Goal: Task Accomplishment & Management: Complete application form

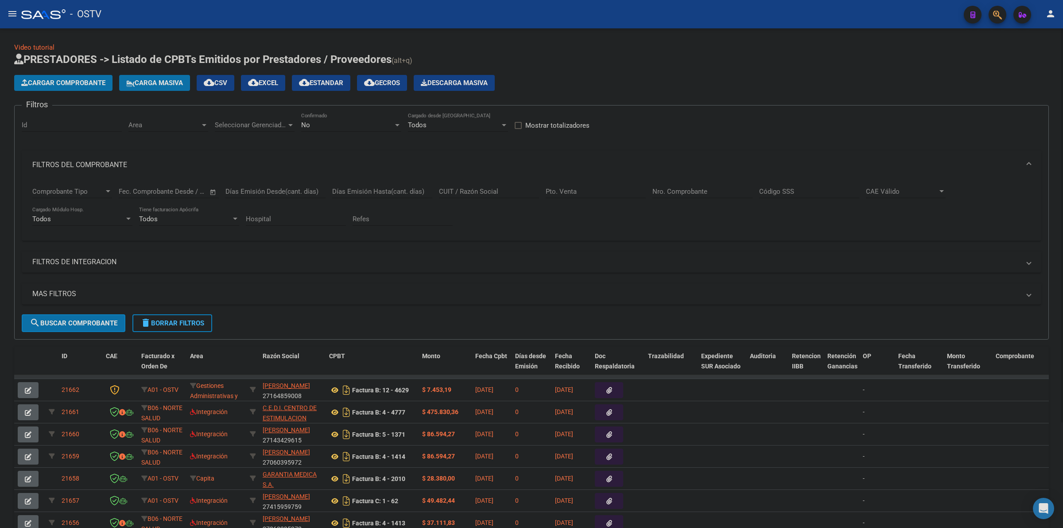
click at [322, 118] on div "No Confirmado" at bounding box center [351, 122] width 100 height 19
drag, startPoint x: 318, startPoint y: 85, endPoint x: 249, endPoint y: 304, distance: 229.1
click at [317, 85] on span "Todos" at bounding box center [351, 84] width 100 height 20
click at [71, 87] on button "Cargar Comprobante" at bounding box center [63, 83] width 98 height 16
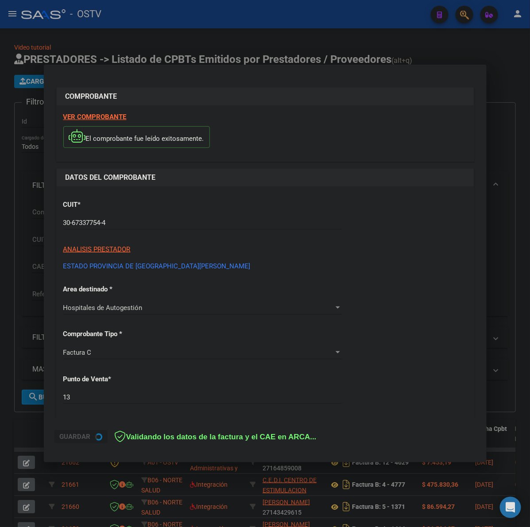
click at [431, 212] on div "CUIT * 30-67337754-4 Ingresar CUIT ANALISIS PRESTADOR ESTADO PROVINCIA DE [GEOG…" at bounding box center [265, 232] width 404 height 78
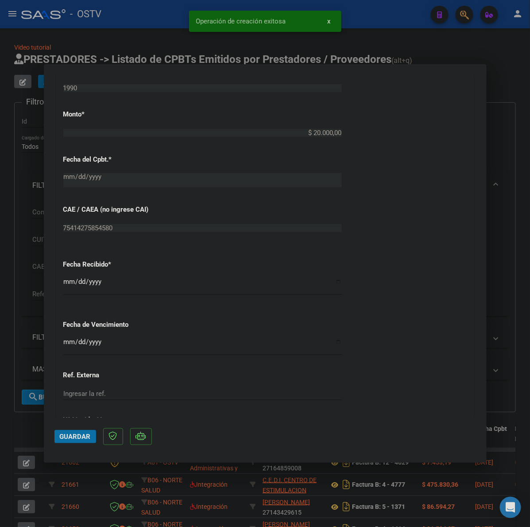
scroll to position [443, 0]
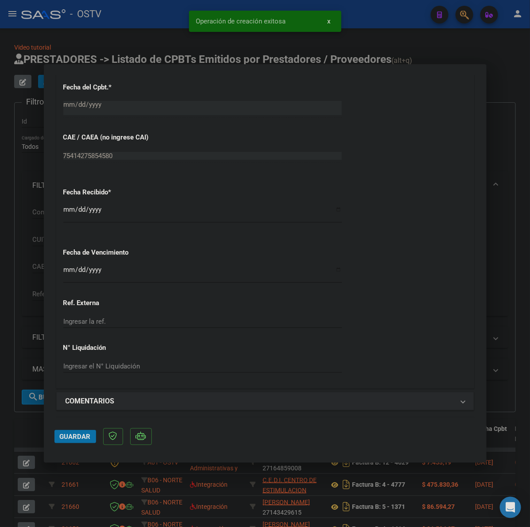
click at [69, 269] on input "Ingresar la fecha" at bounding box center [202, 273] width 279 height 14
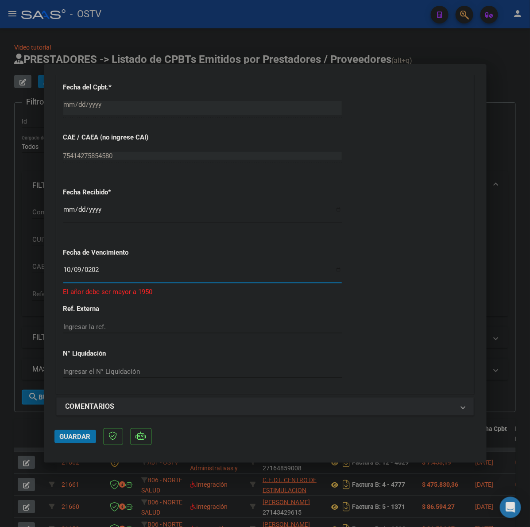
type input "[DATE]"
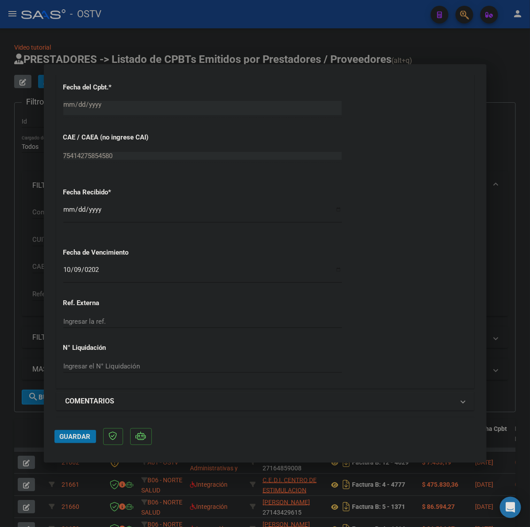
scroll to position [572, 0]
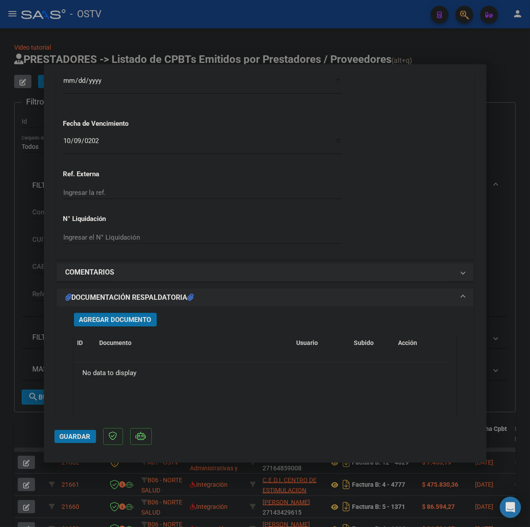
click at [111, 322] on span "Agregar Documento" at bounding box center [115, 320] width 72 height 8
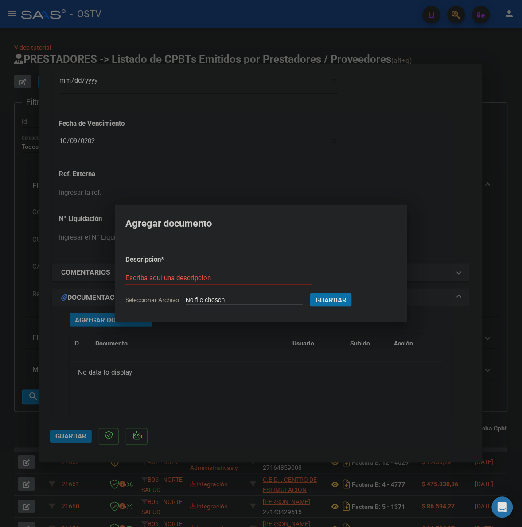
drag, startPoint x: 221, startPoint y: 276, endPoint x: 240, endPoint y: 270, distance: 19.9
click at [229, 274] on input "Escriba aquí una descripcion" at bounding box center [218, 278] width 187 height 8
click at [433, 206] on div at bounding box center [261, 263] width 522 height 527
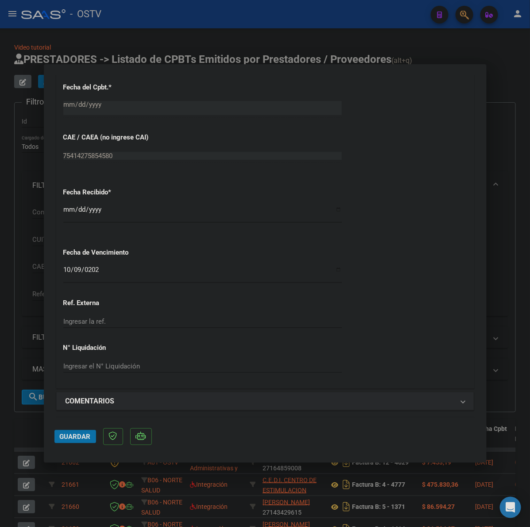
scroll to position [516, 0]
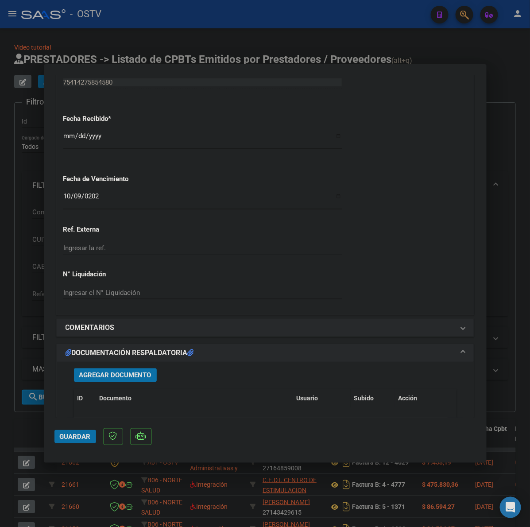
drag, startPoint x: 93, startPoint y: 368, endPoint x: 94, endPoint y: 373, distance: 4.9
click at [93, 369] on div "Agregar Documento ID Documento Usuario Subido Acción No data to display 0 total…" at bounding box center [265, 449] width 396 height 174
click at [94, 373] on span "Agregar Documento" at bounding box center [115, 376] width 72 height 8
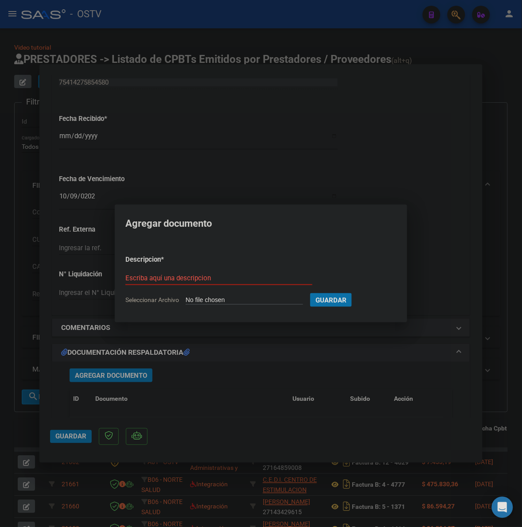
type input "C:\fakepath\FACTURA - 13 1990 - ESTADO PROVINCIA DE [GEOGRAPHIC_DATA][PERSON_NA…"
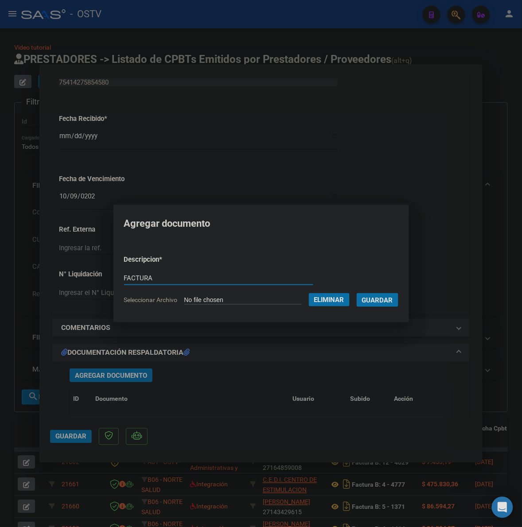
type input "FACTURA"
click at [357, 293] on button "Guardar" at bounding box center [378, 300] width 42 height 14
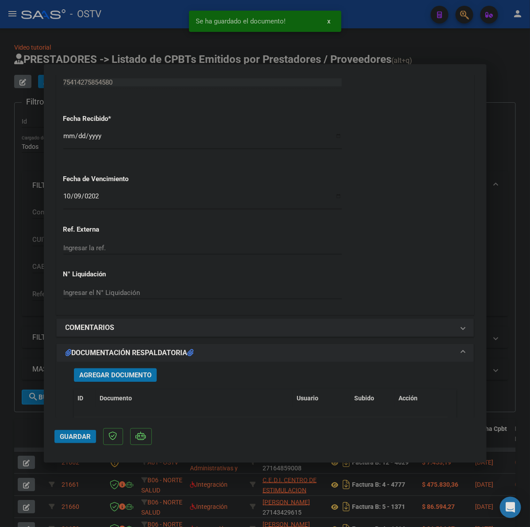
click at [82, 444] on mat-dialog-actions "Guardar" at bounding box center [265, 435] width 422 height 35
click at [82, 442] on button "Guardar" at bounding box center [75, 436] width 42 height 13
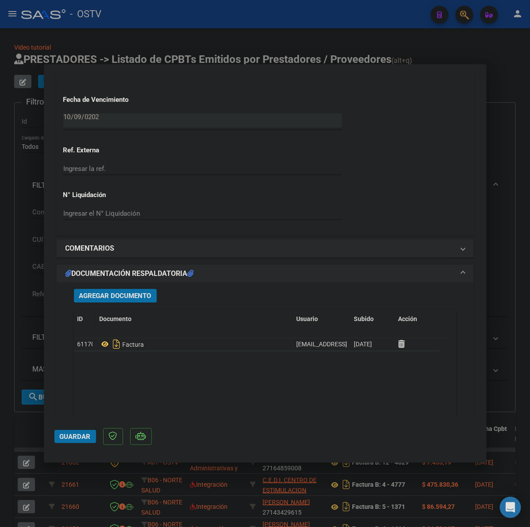
scroll to position [664, 0]
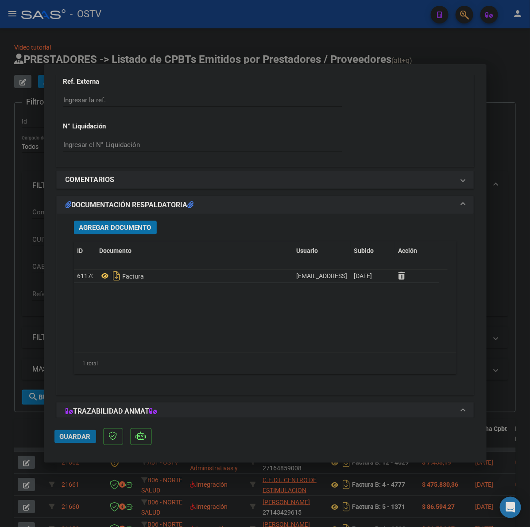
click at [80, 432] on button "Guardar" at bounding box center [75, 436] width 42 height 13
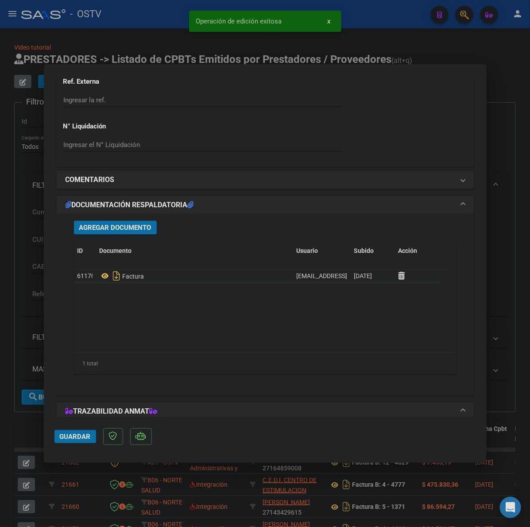
drag, startPoint x: 25, startPoint y: 428, endPoint x: 328, endPoint y: 306, distance: 326.1
click at [25, 427] on div at bounding box center [265, 263] width 530 height 527
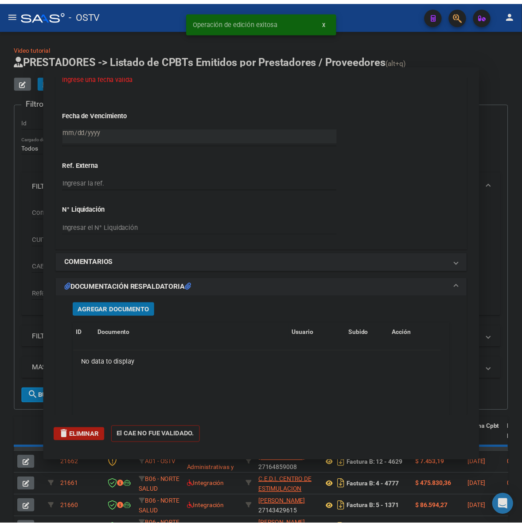
scroll to position [0, 0]
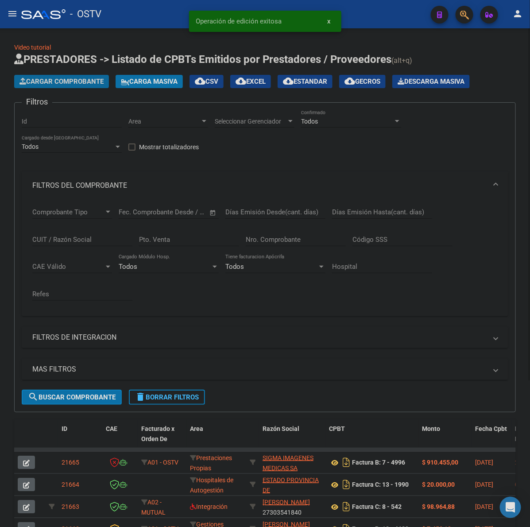
click at [84, 78] on span "Cargar Comprobante" at bounding box center [61, 82] width 84 height 8
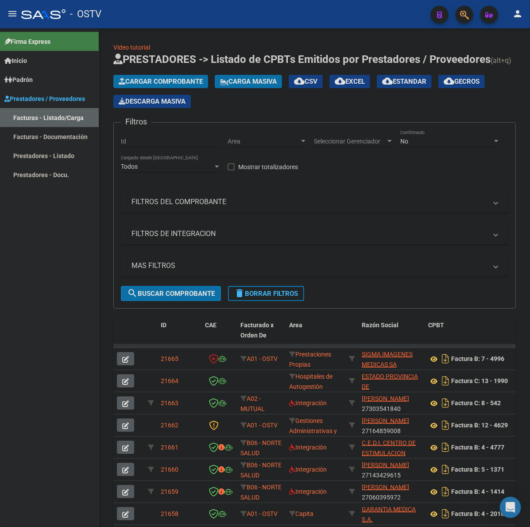
click at [14, 15] on mat-icon "menu" at bounding box center [12, 13] width 11 height 11
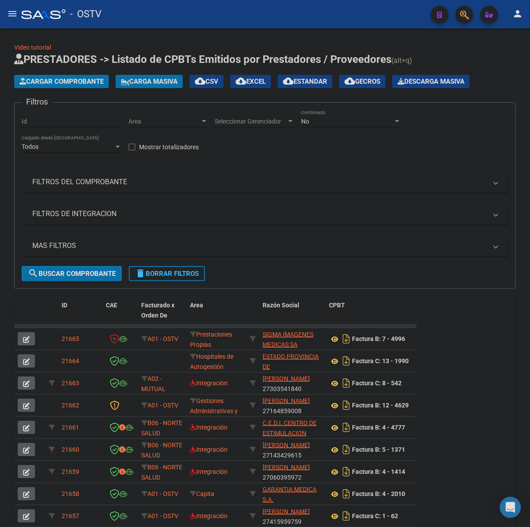
click at [186, 43] on div "Video tutorial PRESTADORES -> Listado de CPBTs Emitidos por Prestadores / Prove…" at bounding box center [265, 309] width 502 height 532
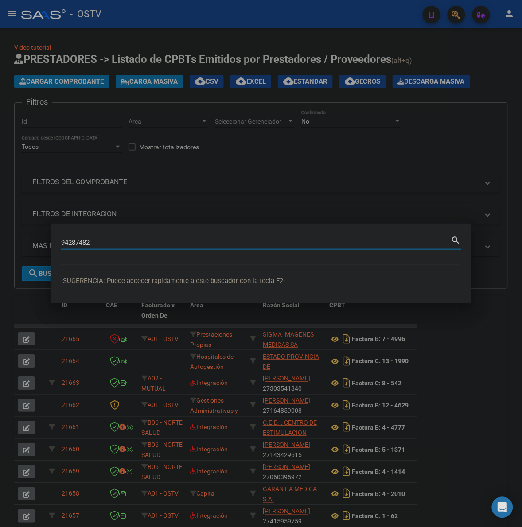
type input "94287482"
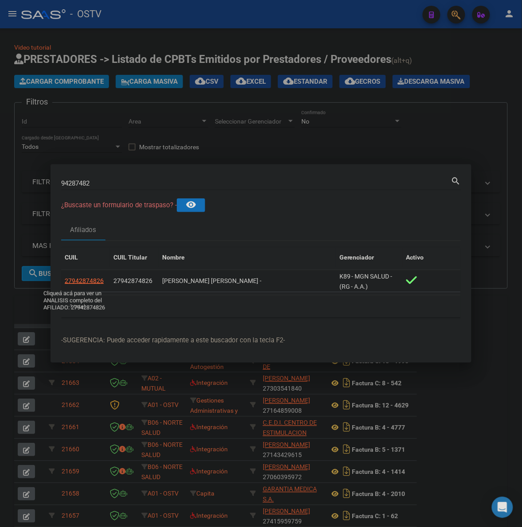
click at [91, 281] on span "27942874826" at bounding box center [84, 280] width 39 height 7
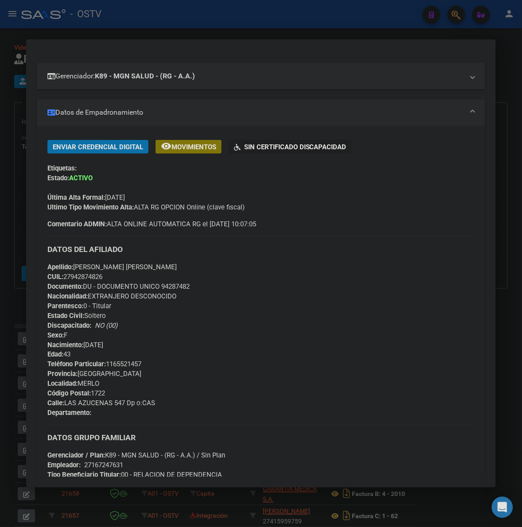
scroll to position [37, 0]
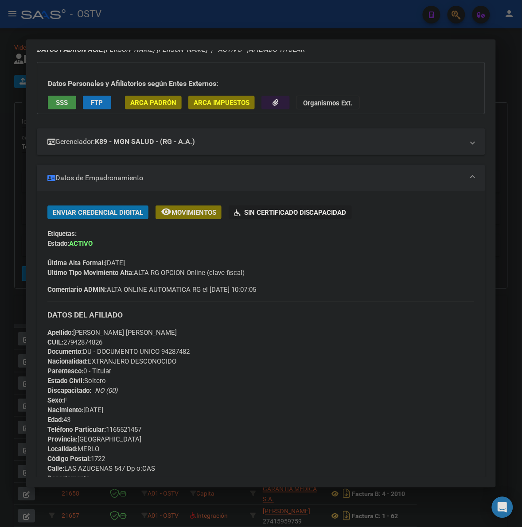
drag, startPoint x: 477, startPoint y: 150, endPoint x: 496, endPoint y: 142, distance: 20.9
click at [477, 149] on mat-expansion-panel-header "Gerenciador: K89 - MGN SALUD - (RG - A.A.)" at bounding box center [261, 141] width 448 height 27
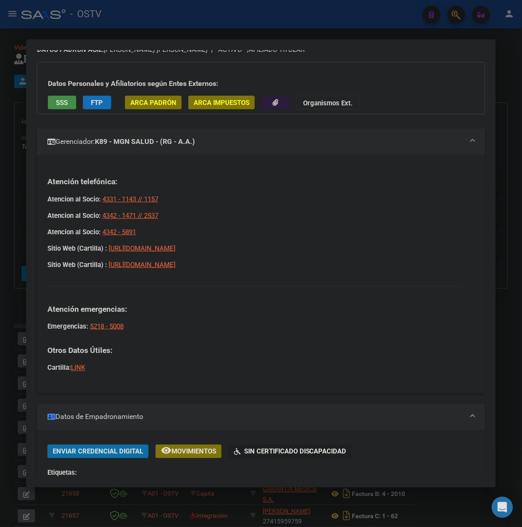
click at [444, 139] on mat-panel-title "Gerenciador: K89 - MGN SALUD - (RG - A.A.)" at bounding box center [255, 141] width 416 height 11
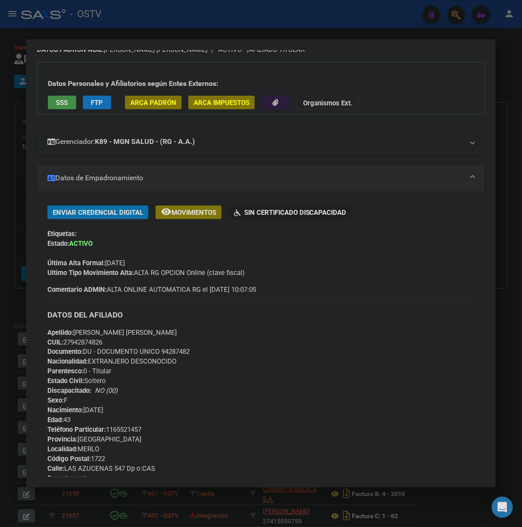
click at [454, 136] on mat-panel-title "Gerenciador: K89 - MGN SALUD - (RG - A.A.)" at bounding box center [255, 141] width 416 height 11
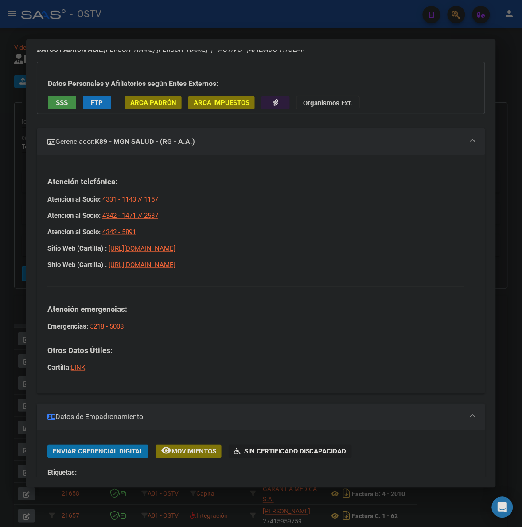
click at [78, 368] on link "LINK" at bounding box center [78, 368] width 14 height 8
click at [508, 102] on div at bounding box center [261, 263] width 522 height 527
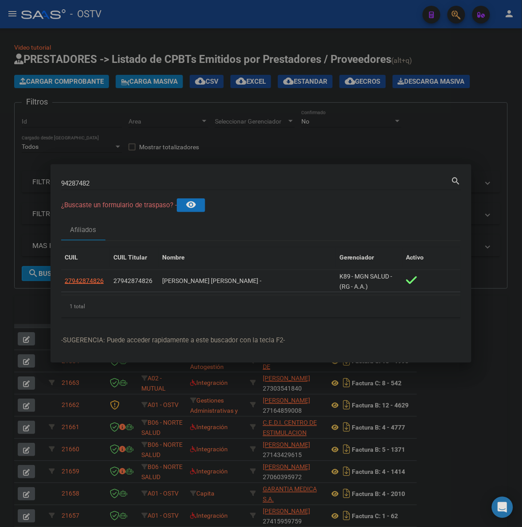
drag, startPoint x: 275, startPoint y: 113, endPoint x: 125, endPoint y: 98, distance: 150.5
click at [275, 112] on div at bounding box center [261, 263] width 522 height 527
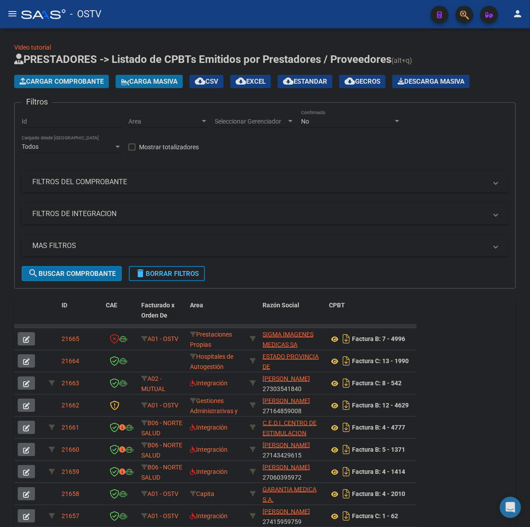
click at [92, 83] on span "Cargar Comprobante" at bounding box center [61, 82] width 84 height 8
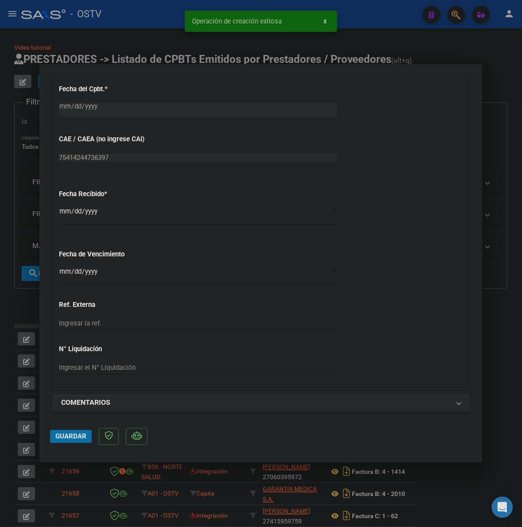
scroll to position [443, 0]
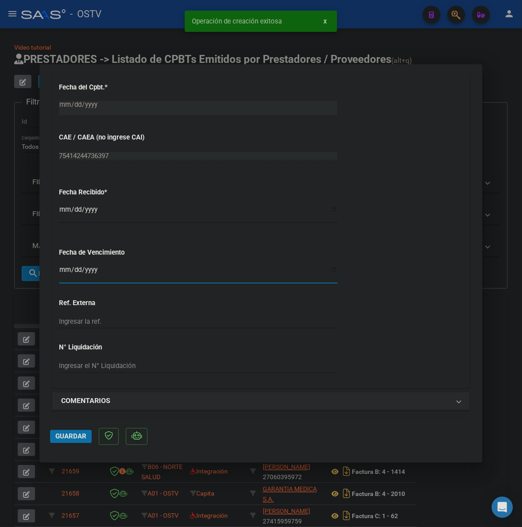
click at [65, 269] on input "Ingresar la fecha" at bounding box center [198, 273] width 279 height 14
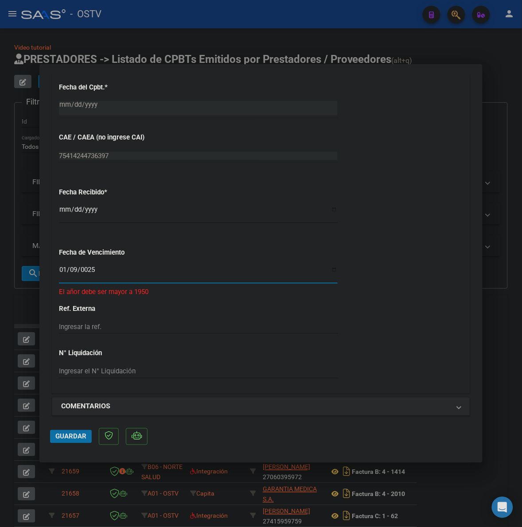
type input "0025-10-09"
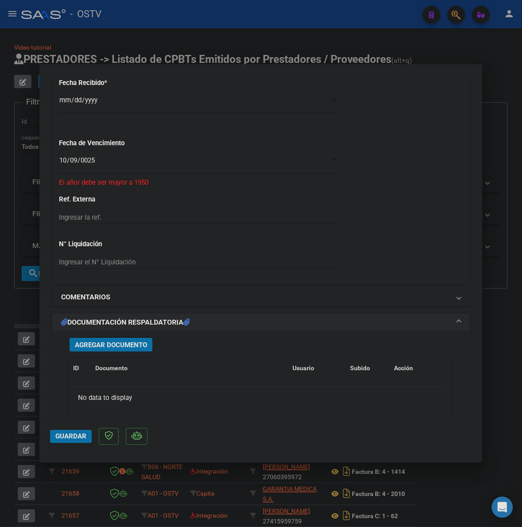
scroll to position [554, 0]
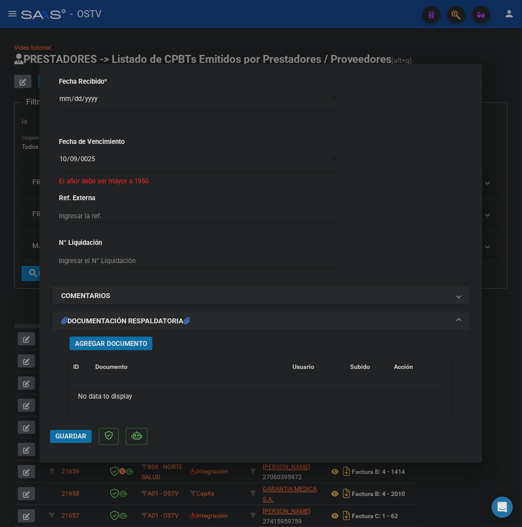
click at [106, 340] on span "Agregar Documento" at bounding box center [111, 343] width 72 height 8
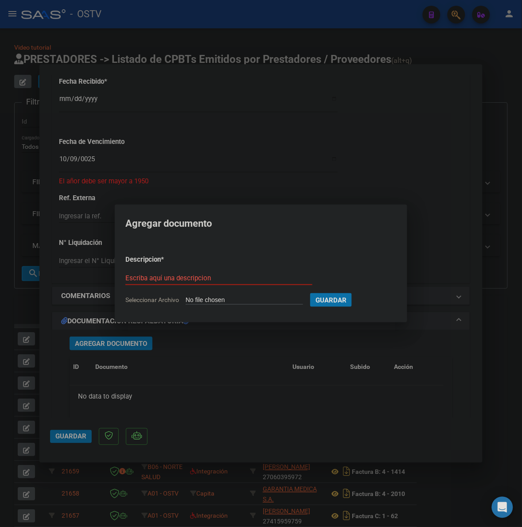
type input "C:\fakepath\FACTURA - 1 5038 - ESTADO PROVINCIA DE SAN LUIS.pdf"
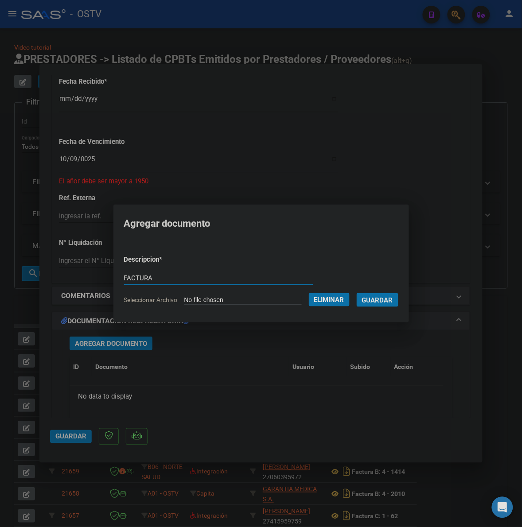
type input "FACTURA"
click at [357, 293] on button "Guardar" at bounding box center [378, 300] width 42 height 14
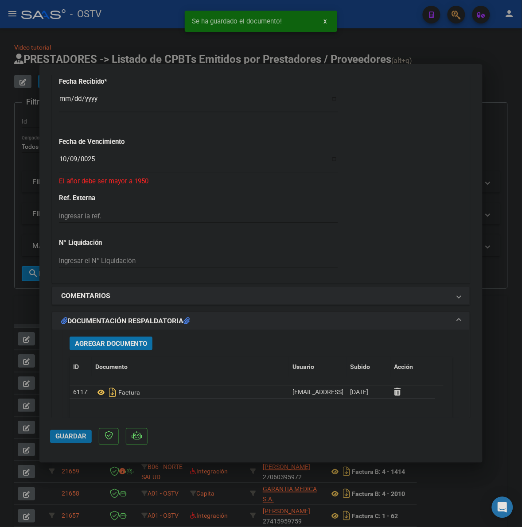
click at [64, 433] on span "Guardar" at bounding box center [70, 437] width 31 height 8
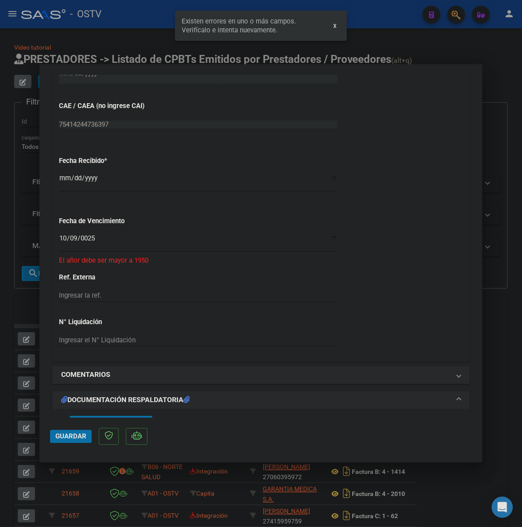
scroll to position [470, 0]
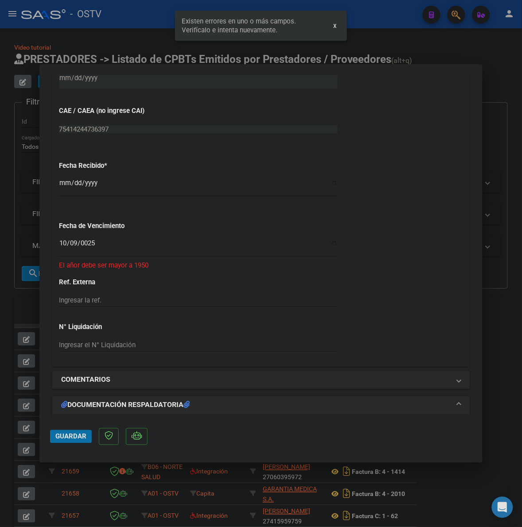
click at [93, 241] on input "0025-10-09" at bounding box center [198, 247] width 279 height 14
type input "[DATE]"
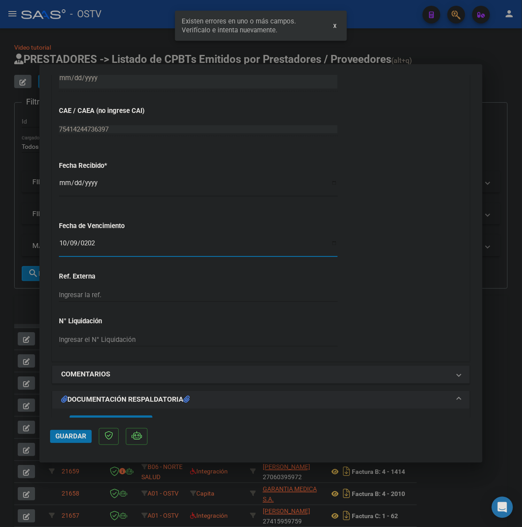
drag, startPoint x: 65, startPoint y: 436, endPoint x: 76, endPoint y: 426, distance: 15.7
click at [71, 430] on button "Guardar" at bounding box center [71, 436] width 42 height 13
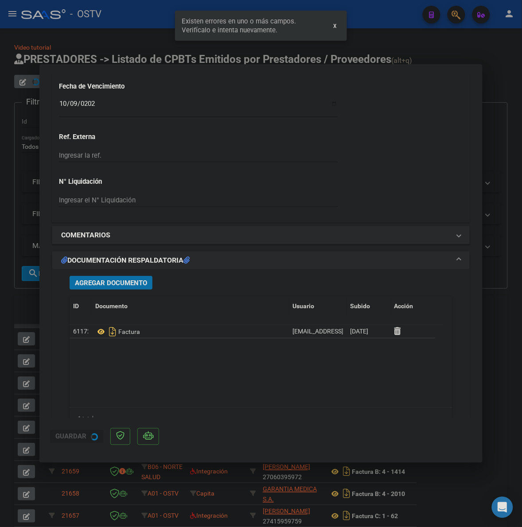
scroll to position [617, 0]
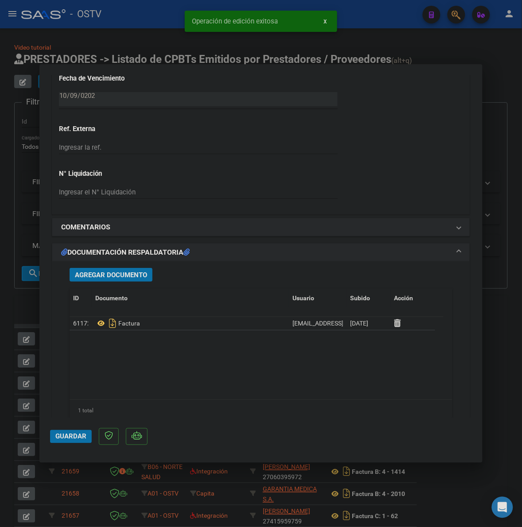
click at [497, 111] on div at bounding box center [261, 263] width 522 height 527
type input "$ 0,00"
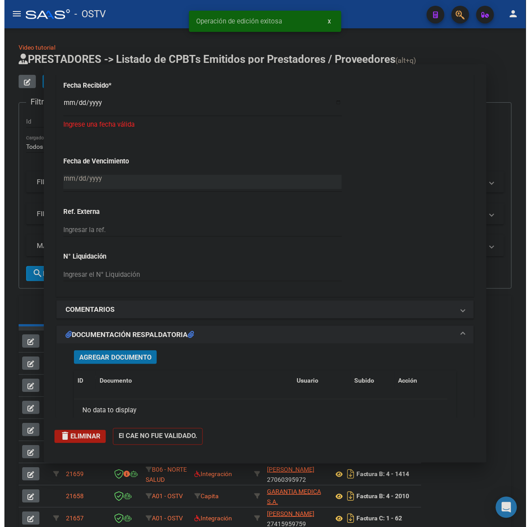
scroll to position [700, 0]
